Goal: Check status: Check status

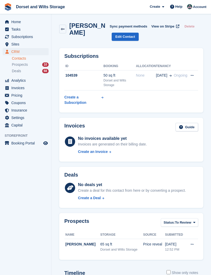
click at [34, 37] on span "Subscriptions" at bounding box center [26, 36] width 31 height 7
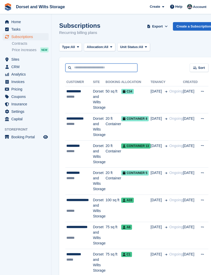
click at [101, 70] on input "text" at bounding box center [101, 68] width 72 height 8
type input "***"
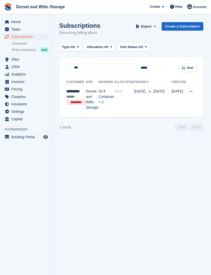
click at [88, 91] on td "Dorset and Wilts Storage" at bounding box center [92, 99] width 13 height 27
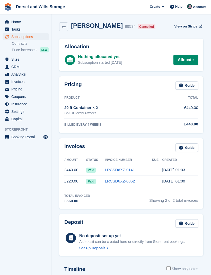
click at [123, 170] on link "LRCSD6XZ-0141" at bounding box center [120, 170] width 30 height 4
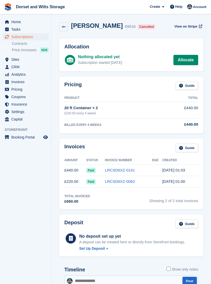
click at [75, 181] on td "£220.00" at bounding box center [75, 182] width 22 height 12
click at [124, 180] on link "LRCSD6XZ-0062" at bounding box center [120, 181] width 30 height 4
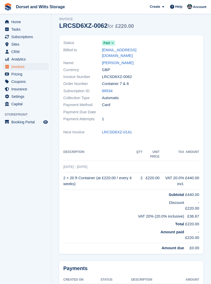
scroll to position [17, 0]
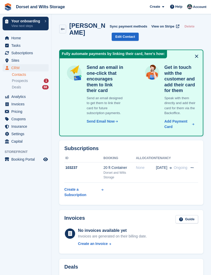
scroll to position [206, 0]
